Goal: Task Accomplishment & Management: Manage account settings

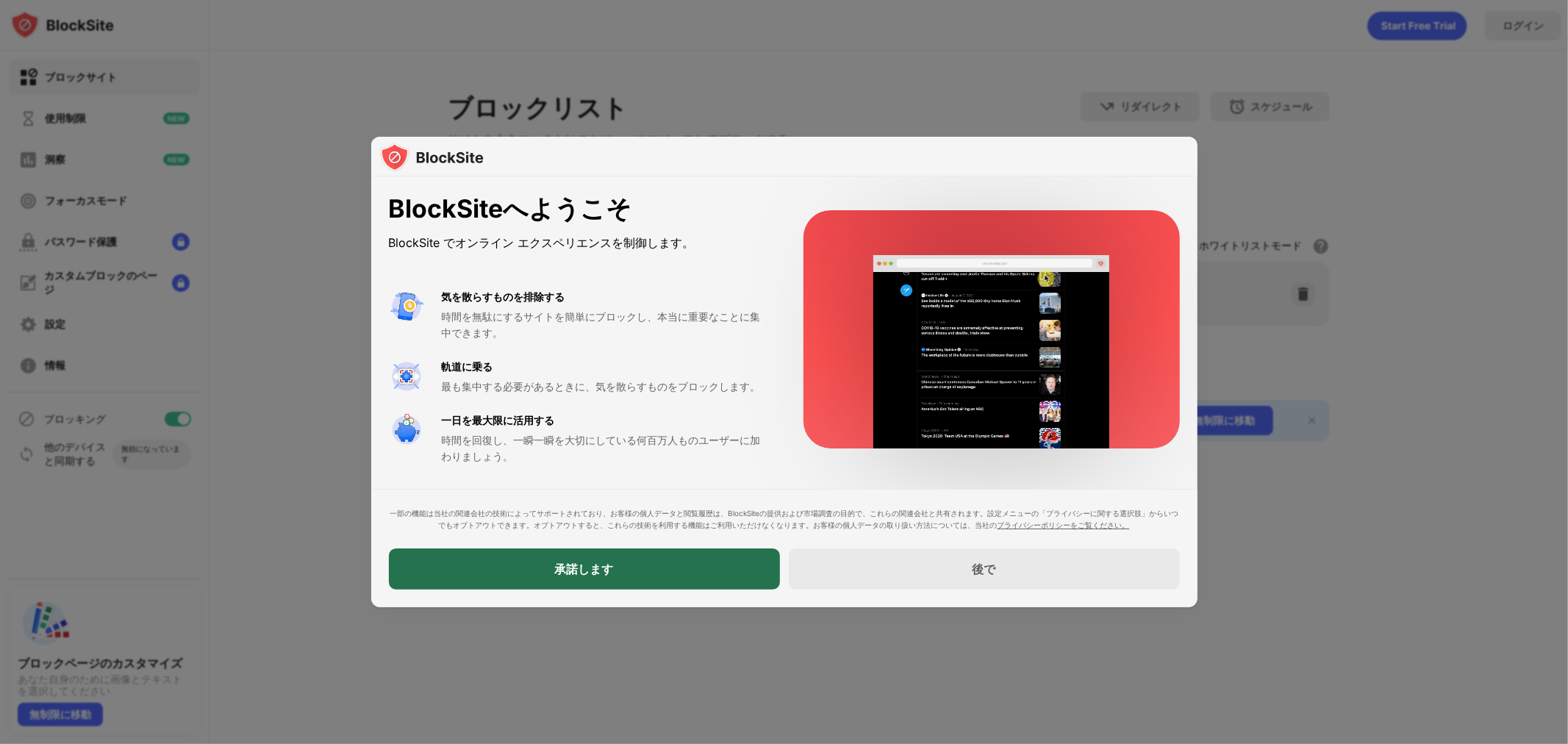
click at [592, 571] on font "承諾します" at bounding box center [585, 569] width 59 height 14
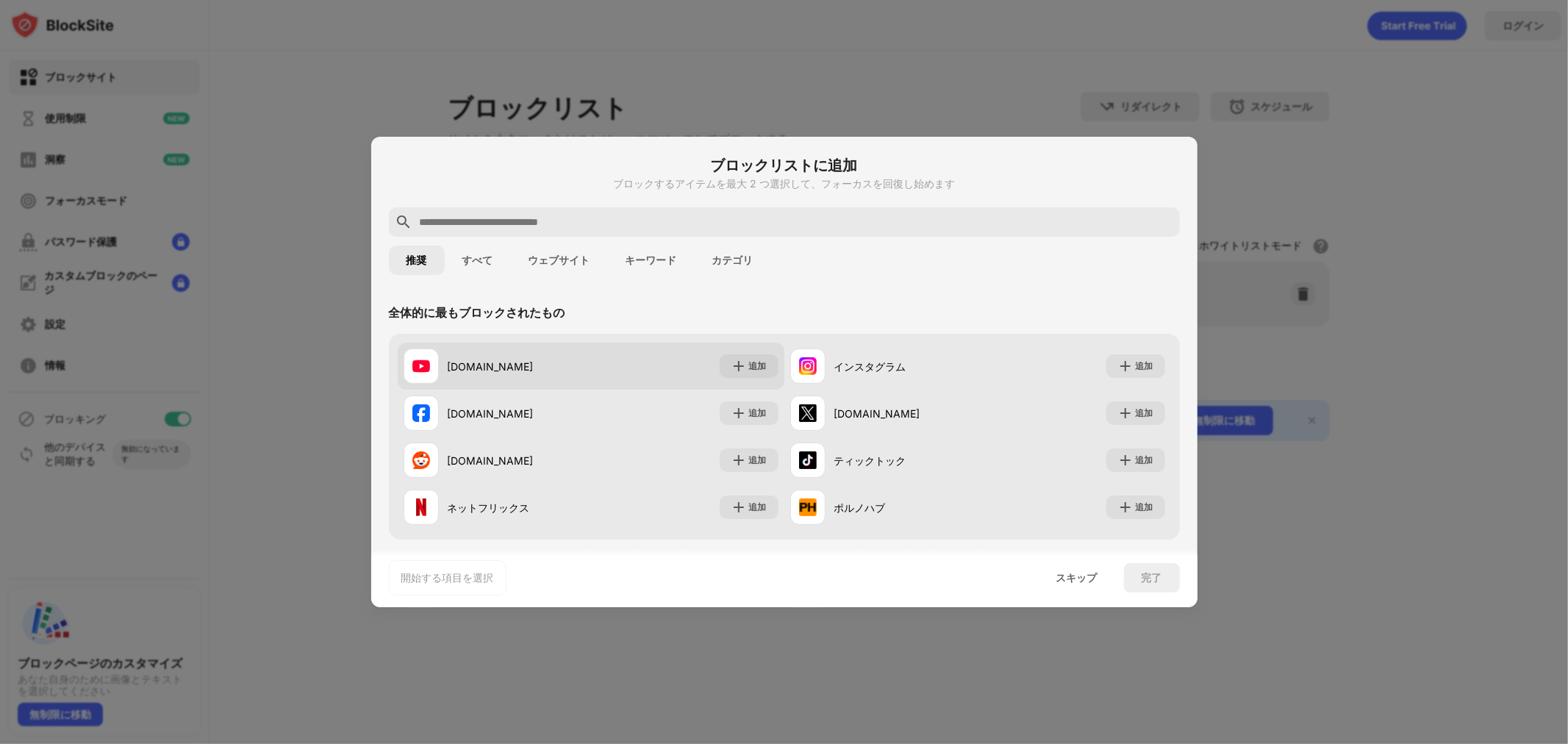
click at [423, 365] on img at bounding box center [421, 366] width 17 height 17
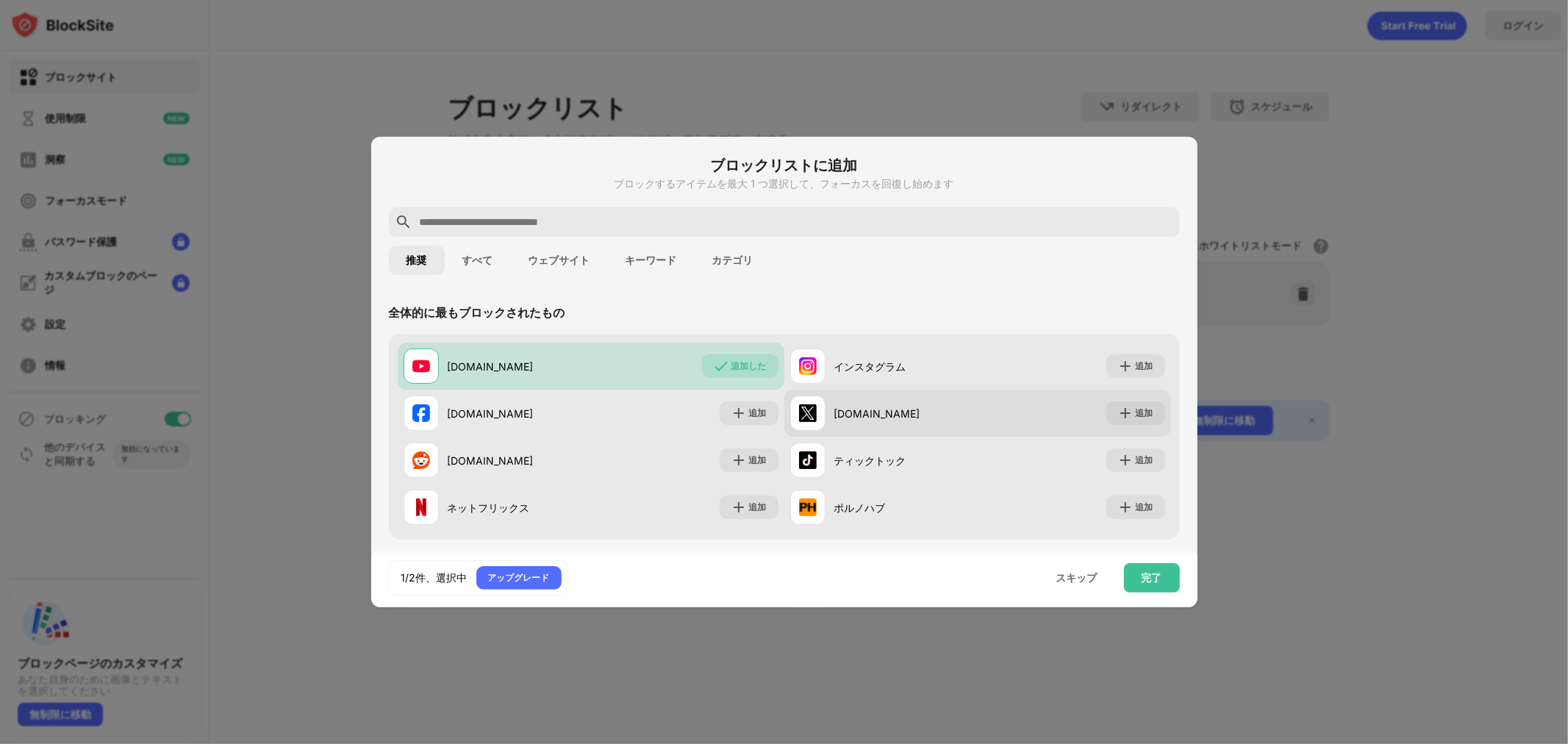
click at [865, 403] on div "[DOMAIN_NAME]" at bounding box center [884, 413] width 188 height 35
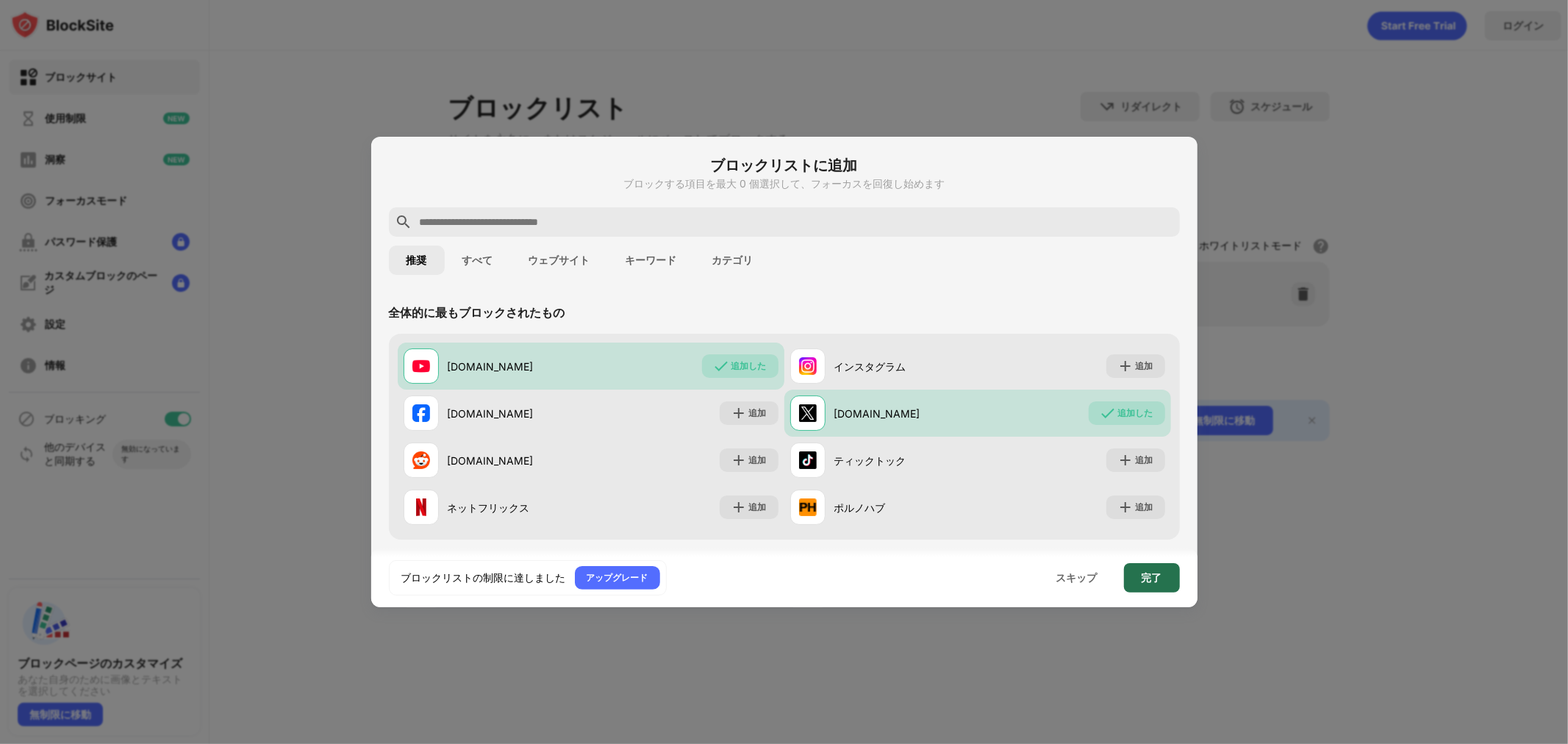
click at [1136, 578] on div "完了" at bounding box center [1152, 578] width 56 height 29
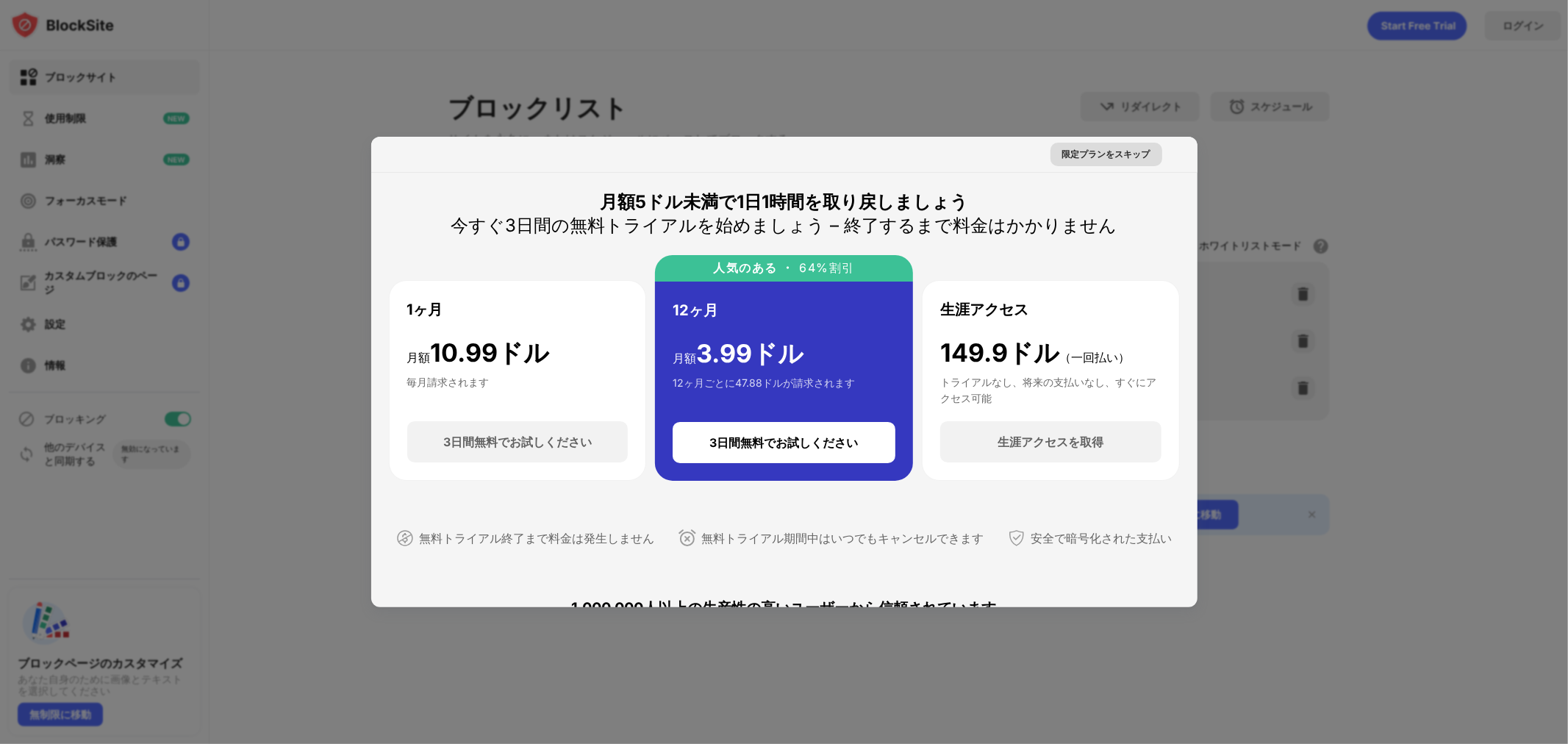
click at [1098, 153] on font "限定プランをスキップ" at bounding box center [1106, 154] width 88 height 11
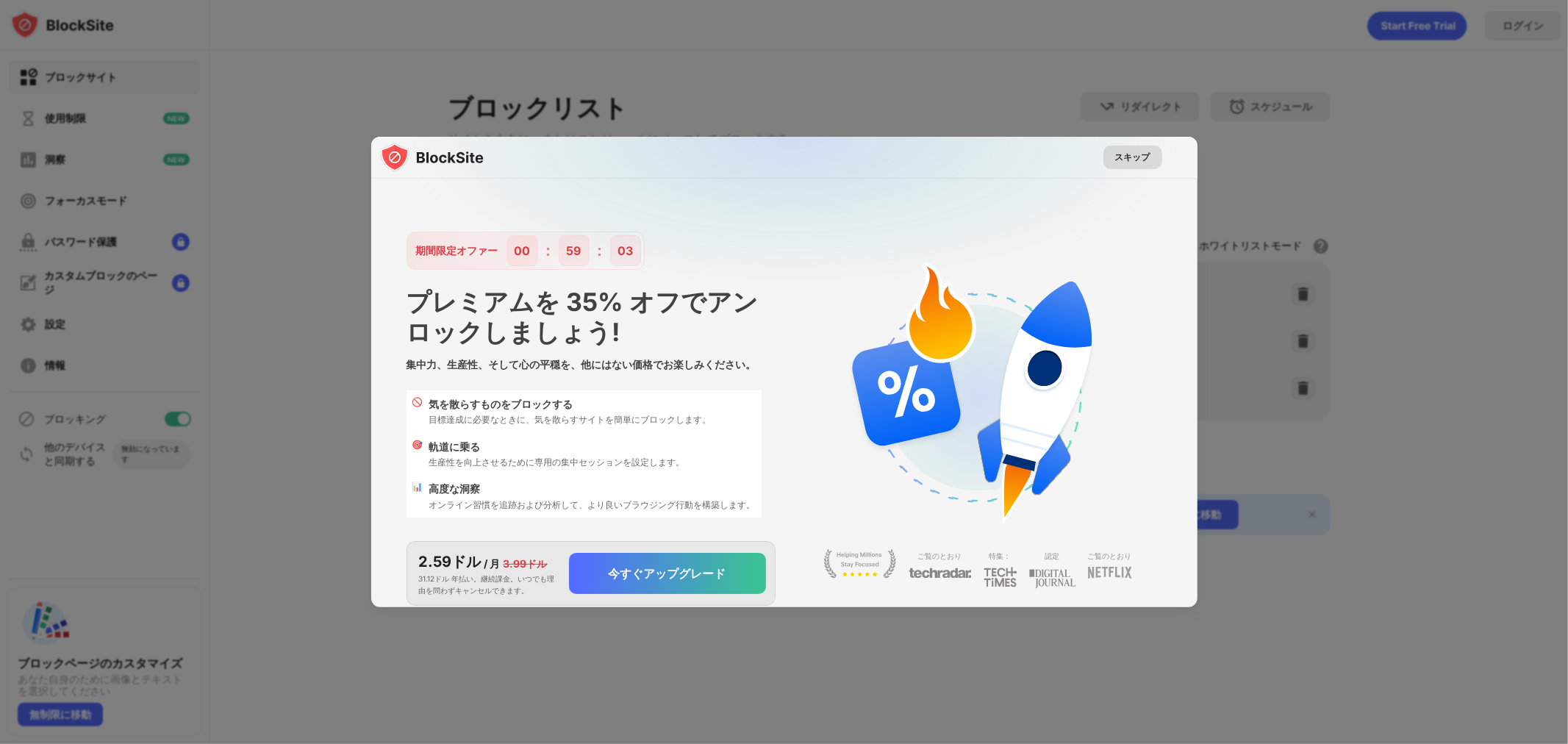
click at [1123, 155] on font "スキップ" at bounding box center [1133, 157] width 35 height 11
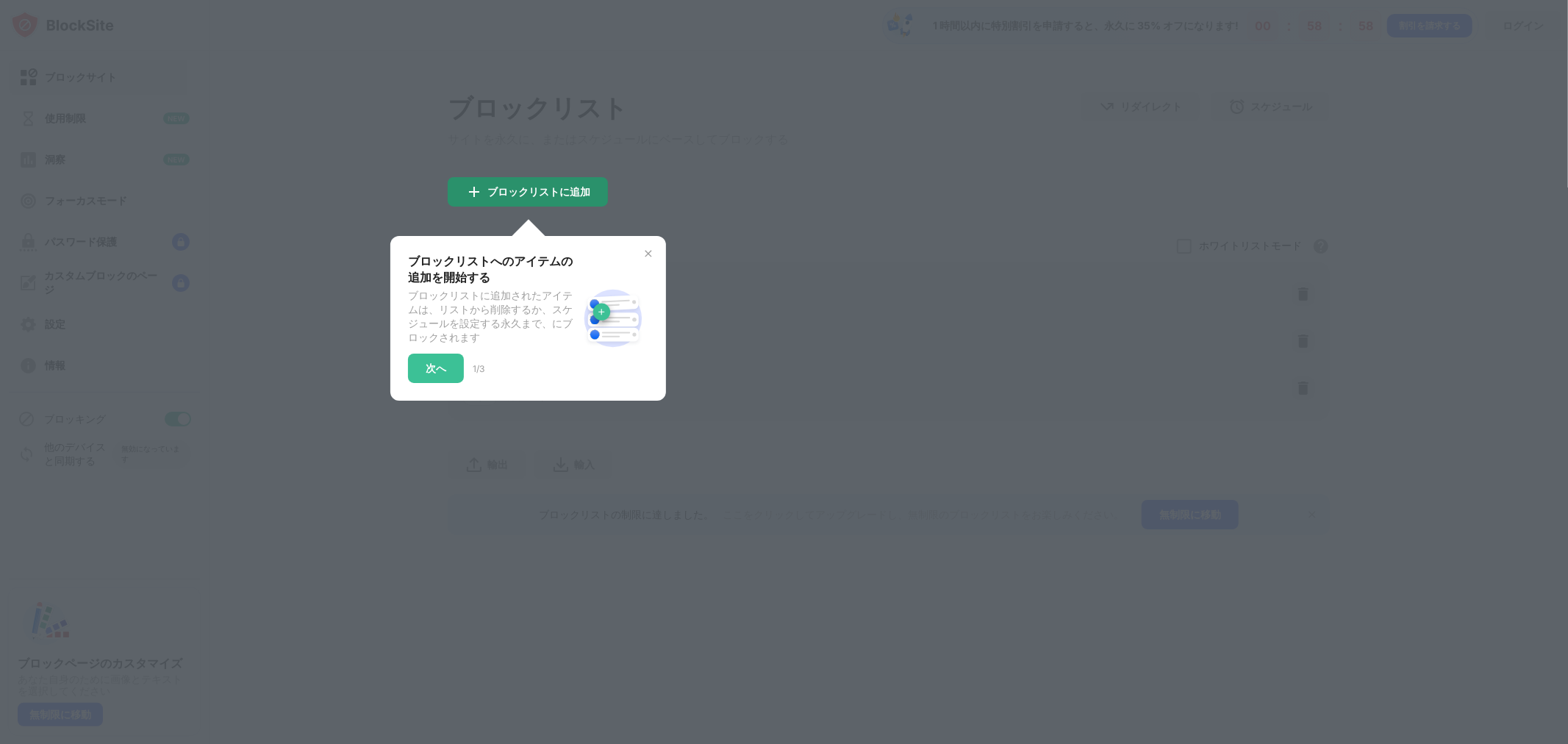
click at [526, 198] on font "ブロックリストに追加" at bounding box center [539, 192] width 103 height 13
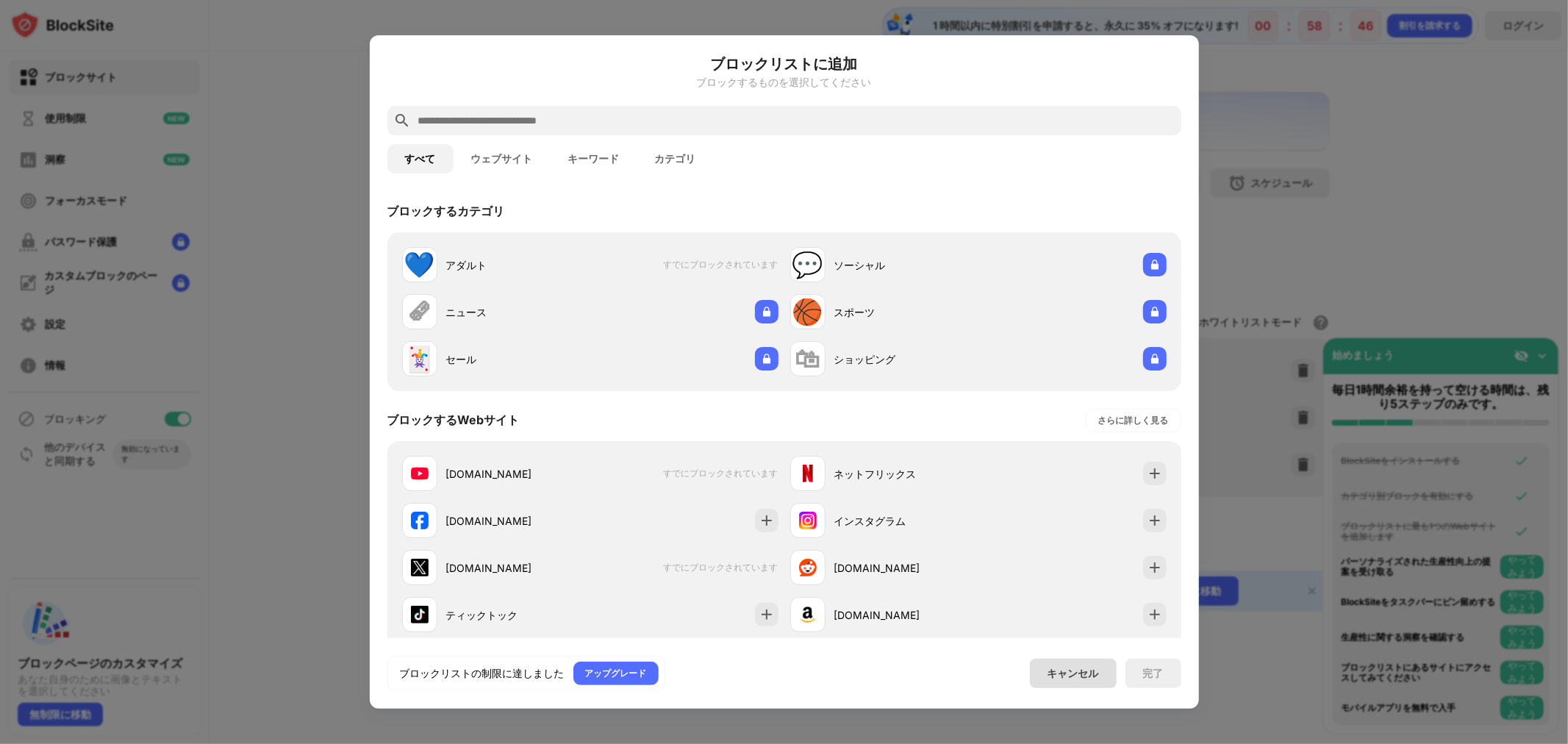
click at [1061, 673] on font "キャンセル" at bounding box center [1073, 673] width 51 height 13
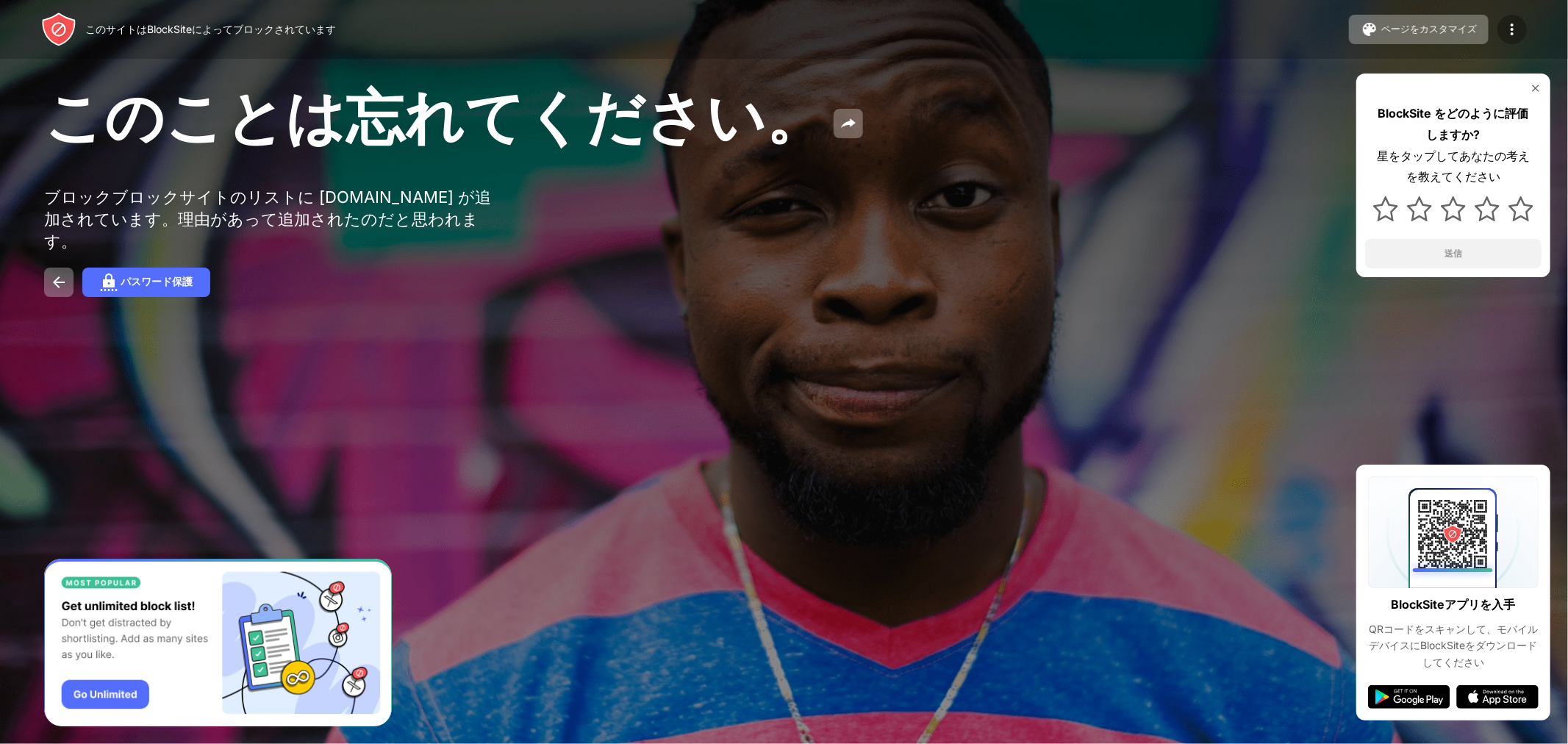
click at [1507, 25] on img at bounding box center [1511, 29] width 17 height 17
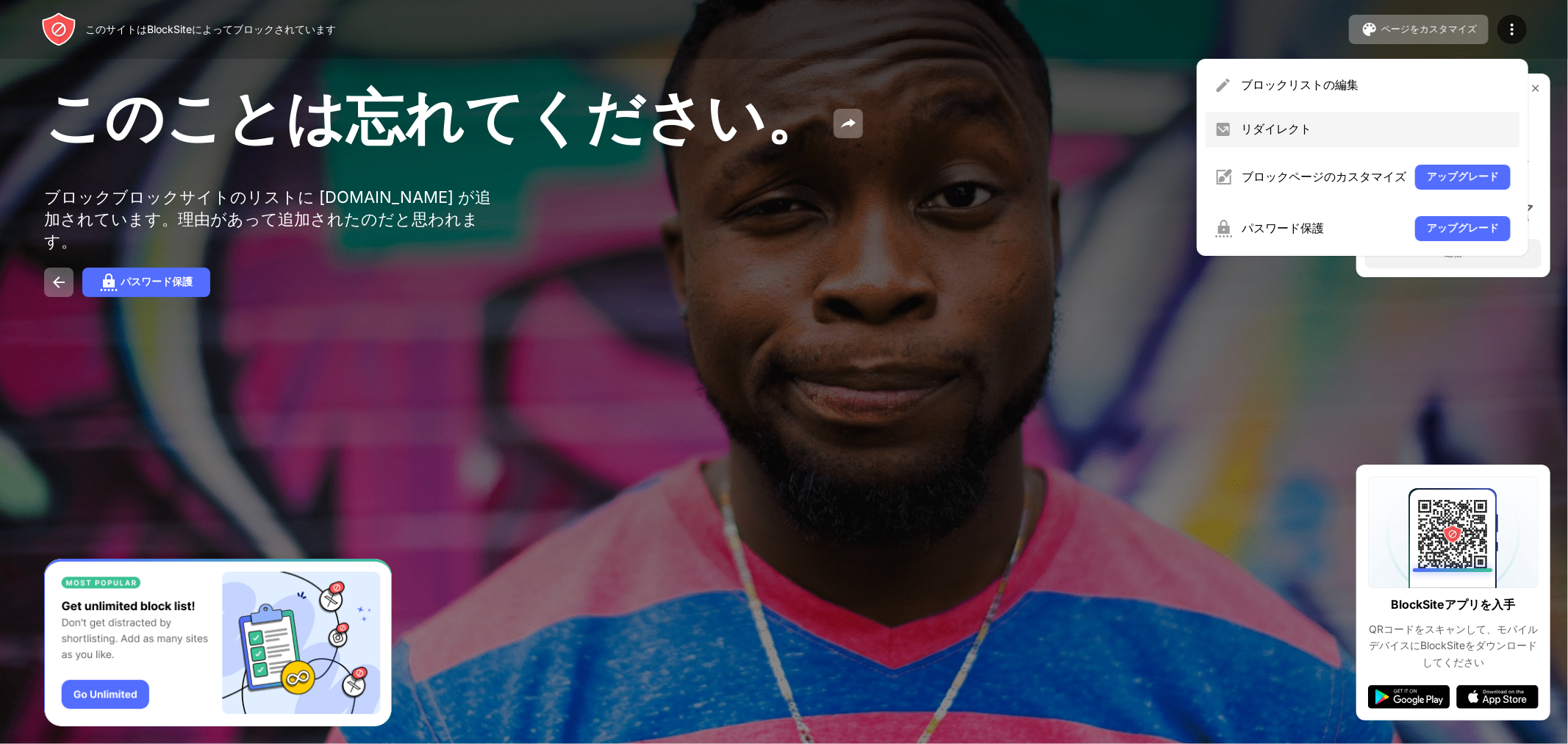
click at [1306, 127] on font "リダイレクト" at bounding box center [1276, 128] width 71 height 14
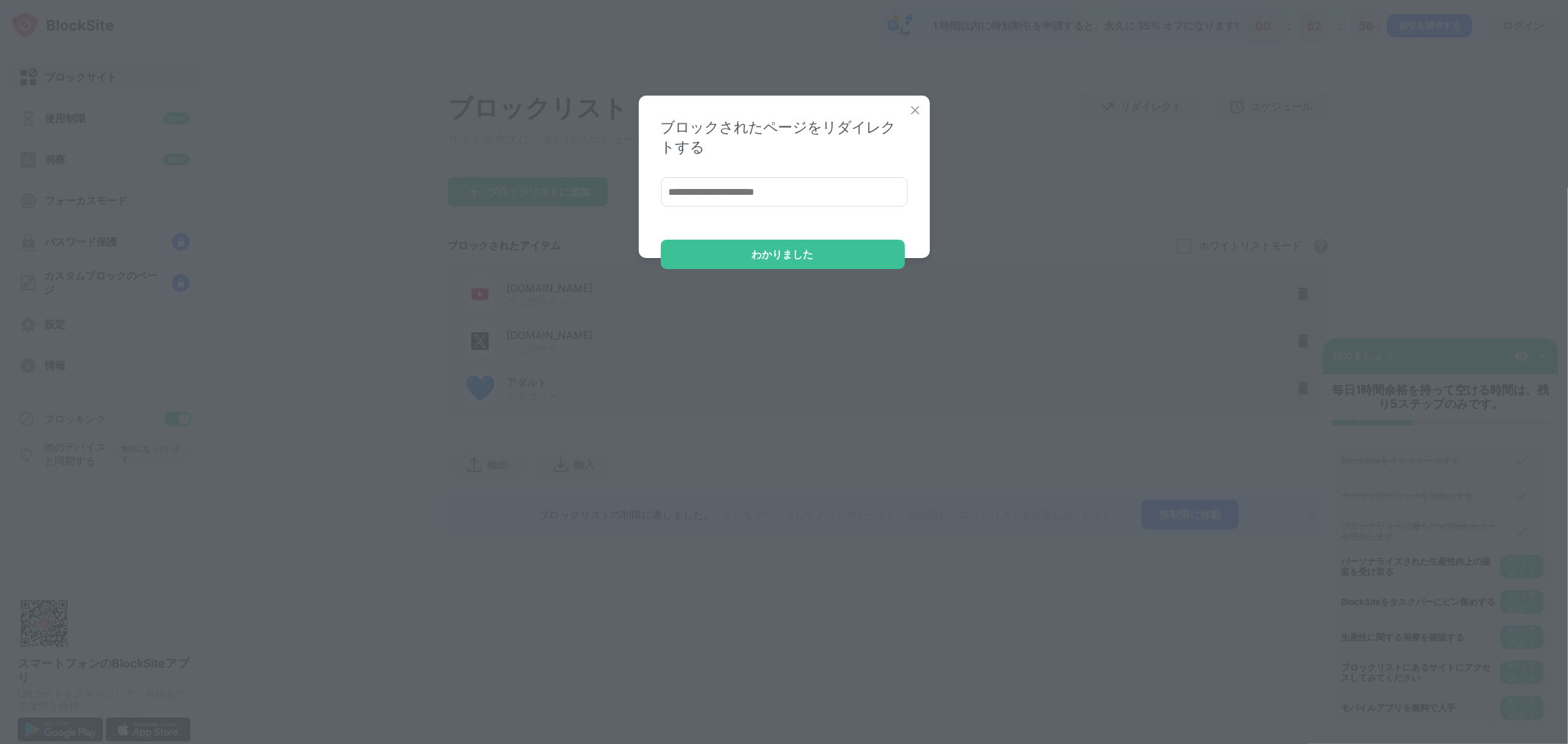
click at [912, 106] on img at bounding box center [915, 109] width 14 height 14
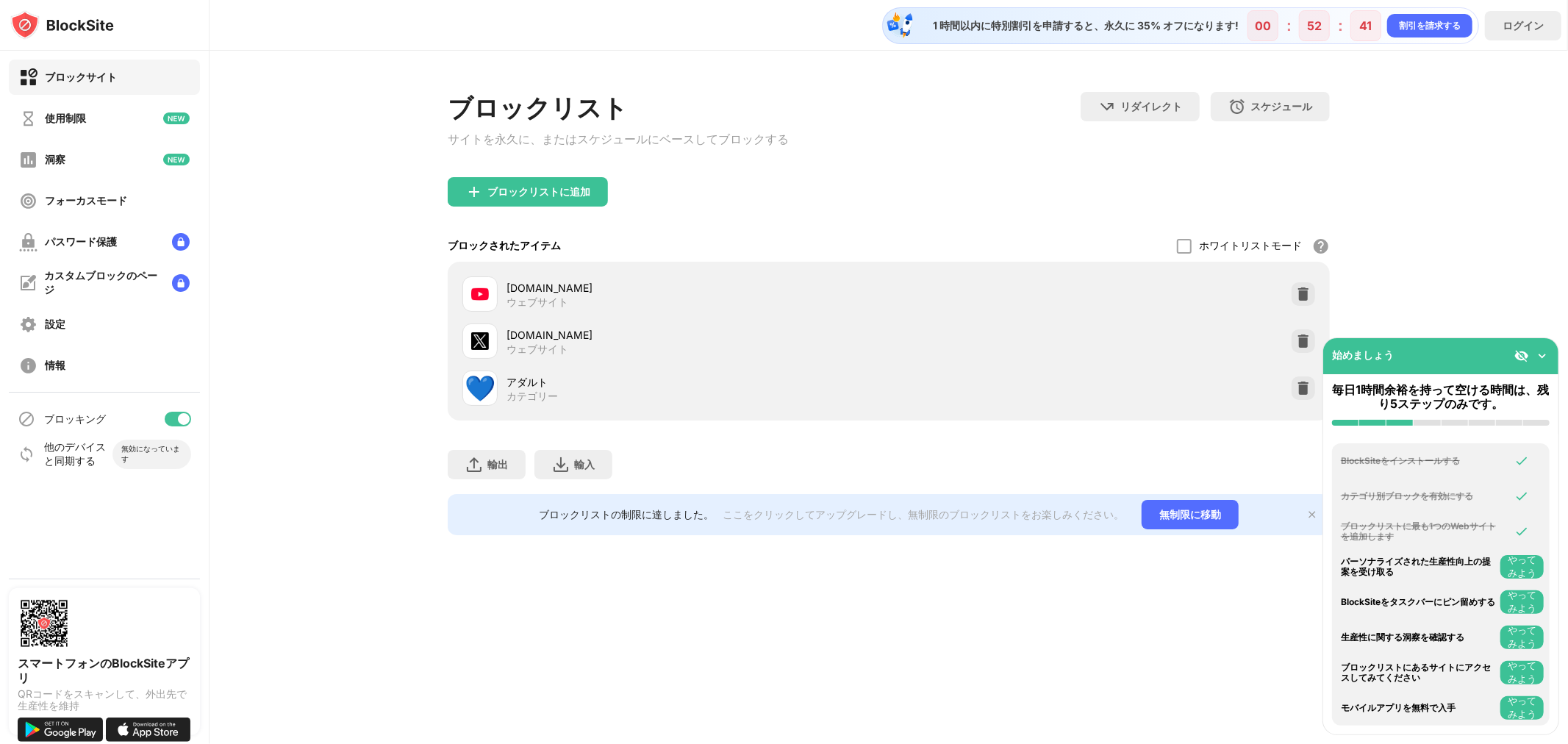
click at [481, 300] on img at bounding box center [480, 294] width 17 height 17
click at [483, 293] on img at bounding box center [480, 294] width 17 height 17
click at [118, 321] on div "設定" at bounding box center [104, 324] width 191 height 35
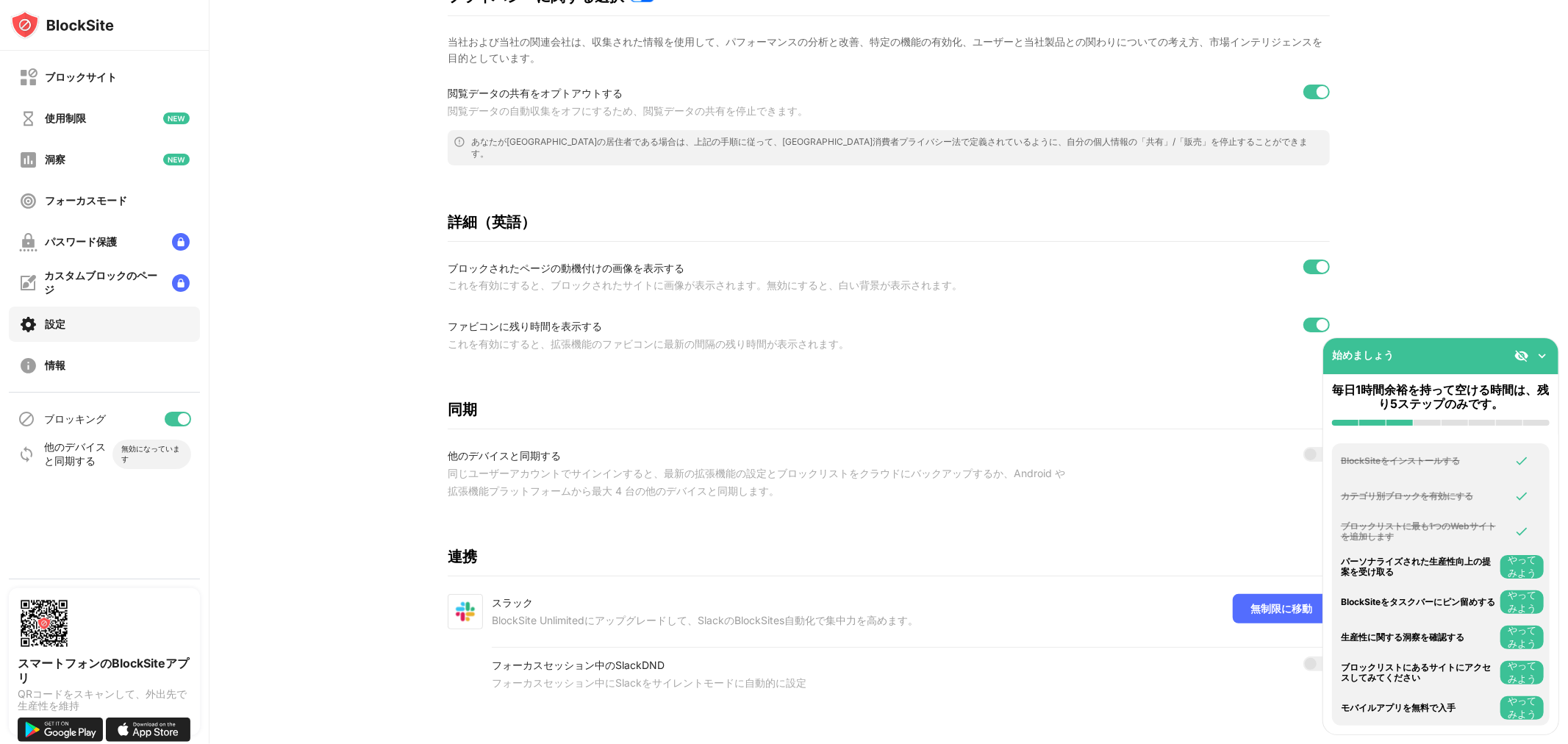
scroll to position [348, 0]
